Goal: Check status: Check status

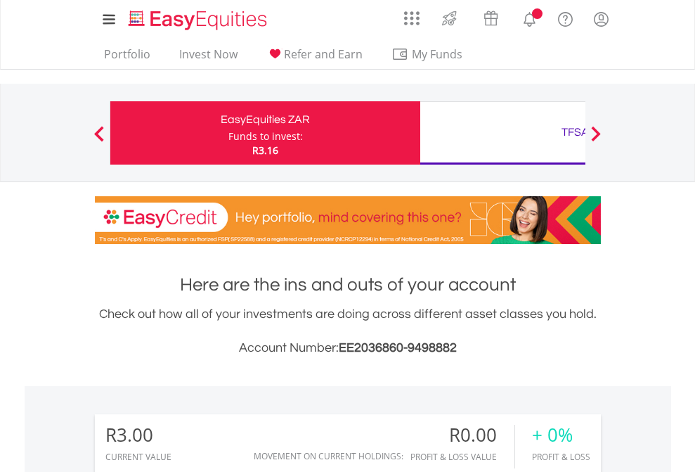
scroll to position [135, 221]
click at [228, 133] on div "Funds to invest:" at bounding box center [265, 136] width 75 height 14
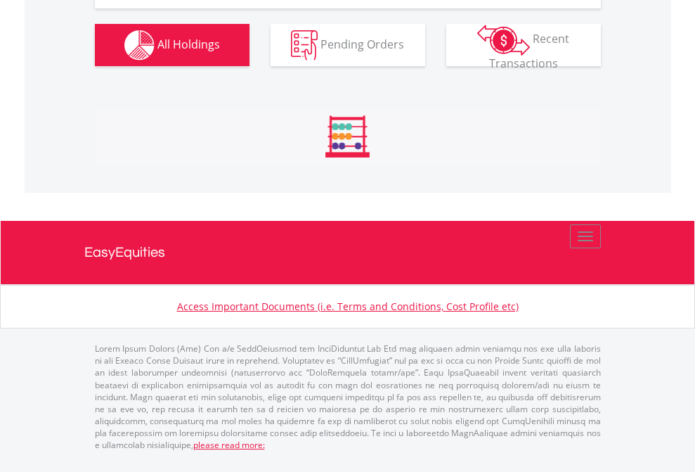
scroll to position [1397, 0]
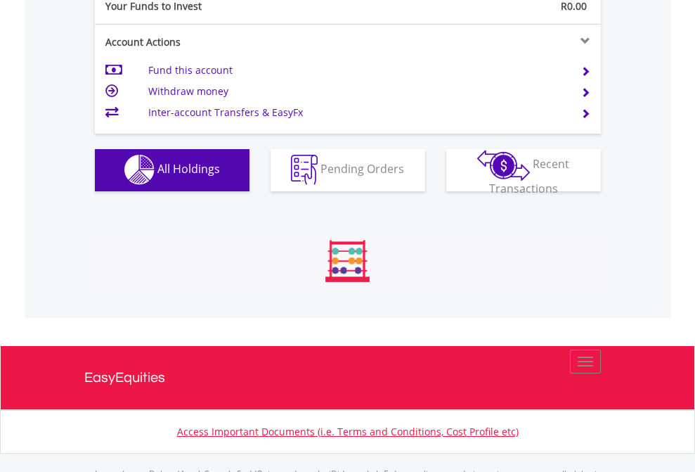
scroll to position [1392, 0]
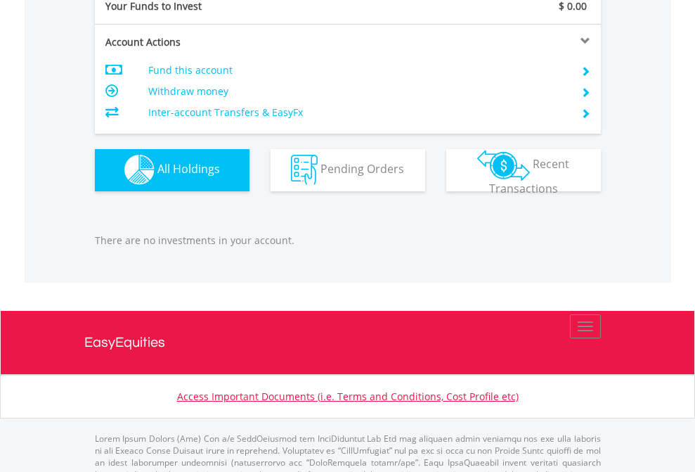
scroll to position [1392, 0]
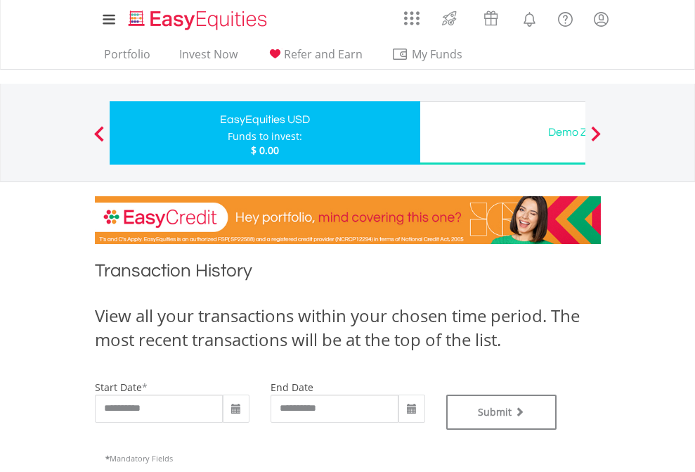
type input "**********"
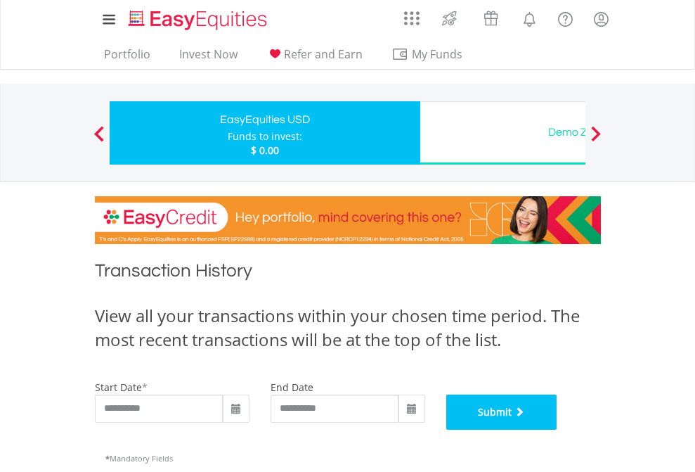
click at [557, 430] on button "Submit" at bounding box center [501, 411] width 111 height 35
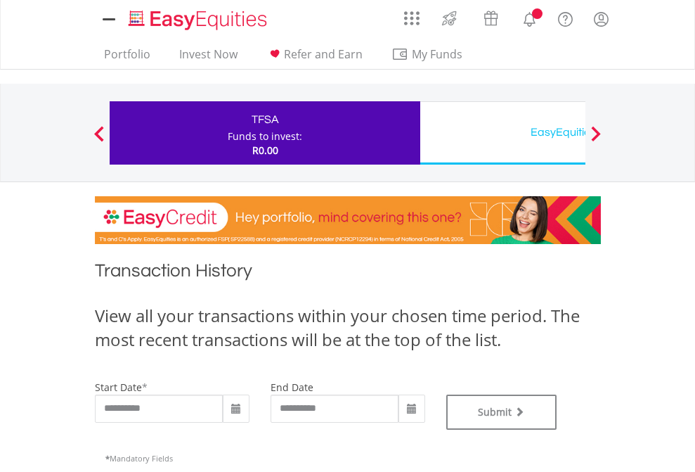
type input "**********"
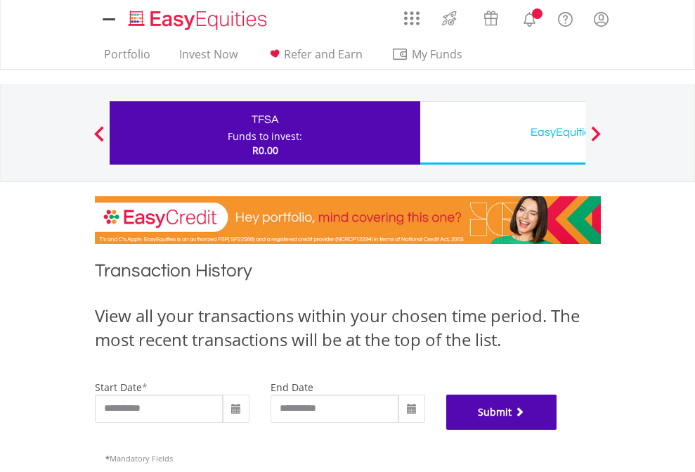
click at [557, 430] on button "Submit" at bounding box center [501, 411] width 111 height 35
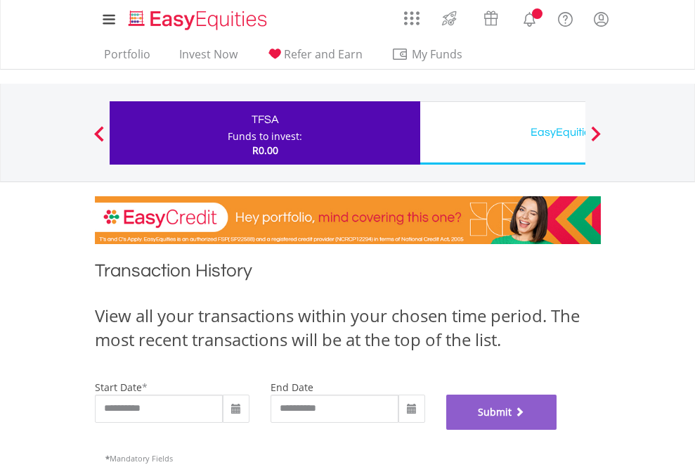
scroll to position [570, 0]
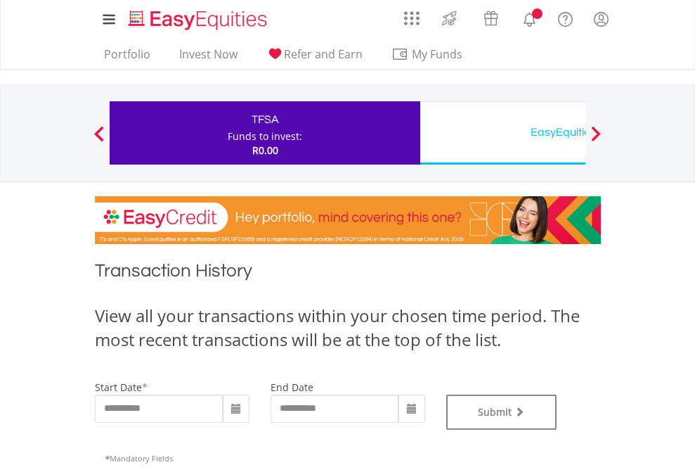
click at [503, 133] on div "EasyEquities USD" at bounding box center [575, 132] width 293 height 20
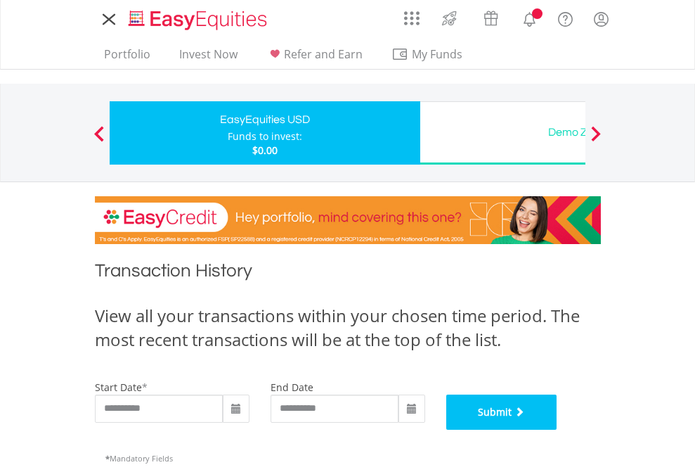
click at [557, 430] on button "Submit" at bounding box center [501, 411] width 111 height 35
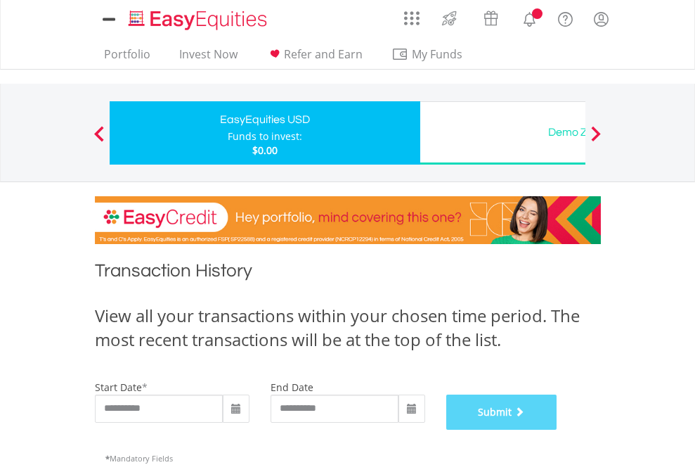
scroll to position [570, 0]
